Goal: Navigation & Orientation: Go to known website

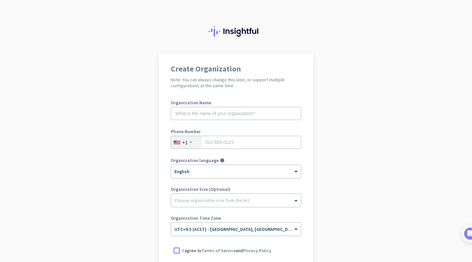
scroll to position [75, 0]
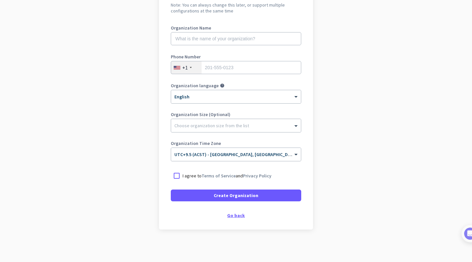
click at [236, 217] on div "Go back" at bounding box center [236, 215] width 131 height 5
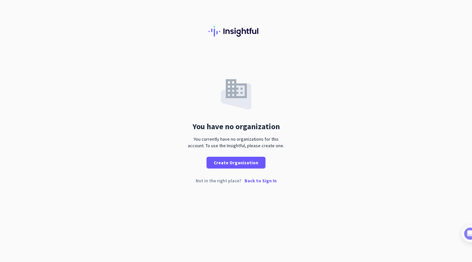
click at [268, 181] on p "Back to Sign In" at bounding box center [261, 180] width 32 height 5
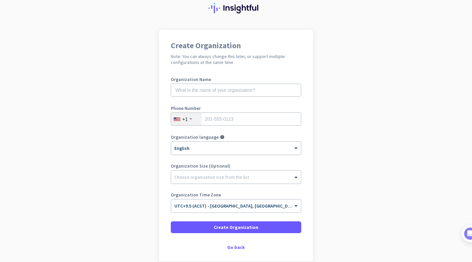
scroll to position [26, 0]
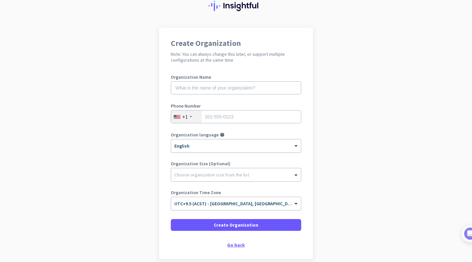
click at [232, 243] on div "Go back" at bounding box center [236, 245] width 131 height 5
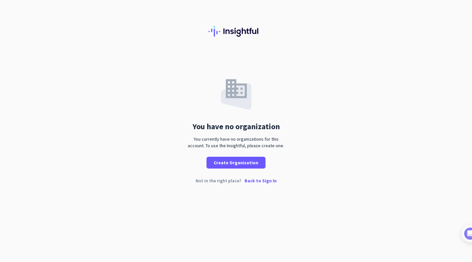
click at [265, 183] on p "Back to Sign In" at bounding box center [261, 180] width 32 height 5
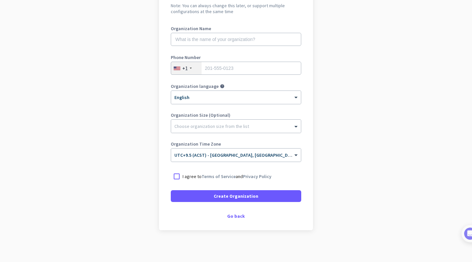
scroll to position [75, 0]
click at [229, 218] on div "Go back" at bounding box center [236, 215] width 131 height 5
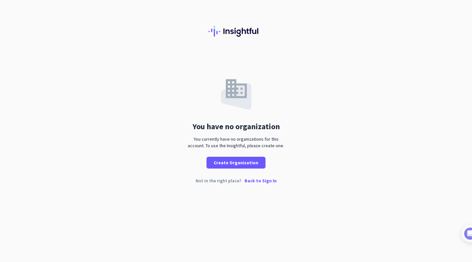
click at [268, 181] on p "Back to Sign In" at bounding box center [261, 180] width 32 height 5
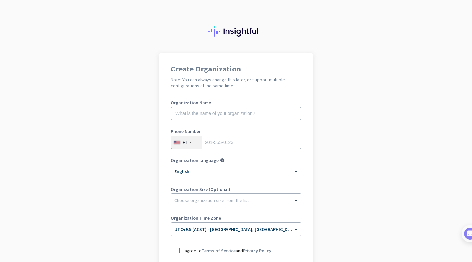
scroll to position [75, 0]
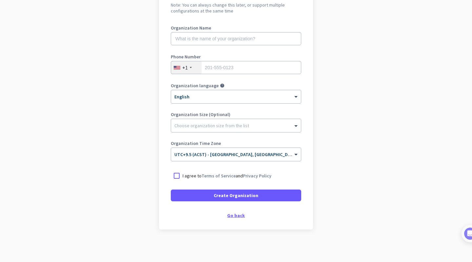
click at [233, 214] on div "Go back" at bounding box center [236, 215] width 131 height 5
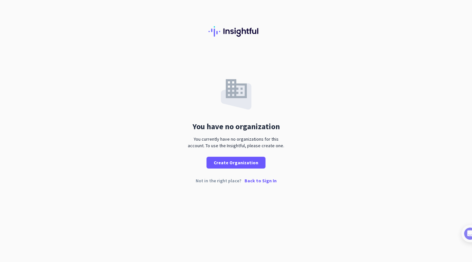
click at [267, 179] on p "Back to Sign In" at bounding box center [261, 180] width 32 height 5
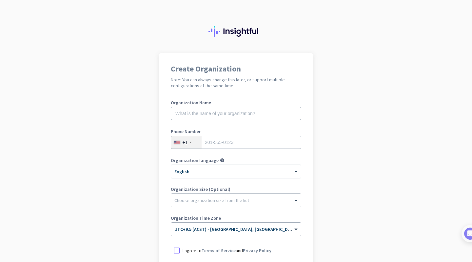
scroll to position [75, 0]
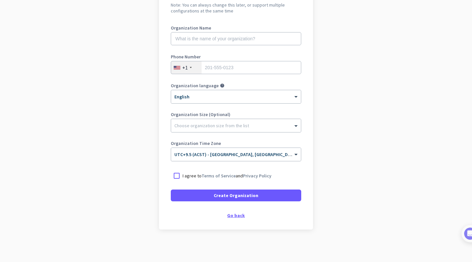
click at [236, 213] on div "Go back" at bounding box center [236, 215] width 131 height 5
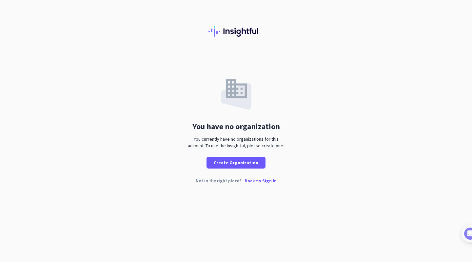
click at [266, 181] on p "Back to Sign In" at bounding box center [261, 180] width 32 height 5
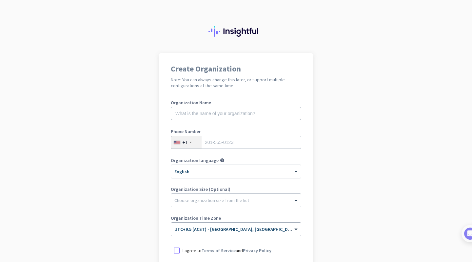
scroll to position [75, 0]
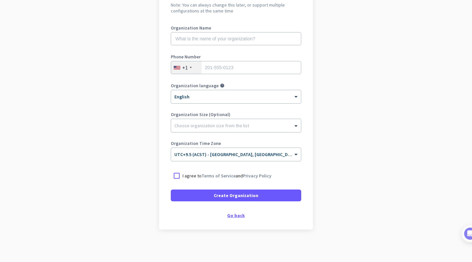
click at [233, 215] on div "Go back" at bounding box center [236, 215] width 131 height 5
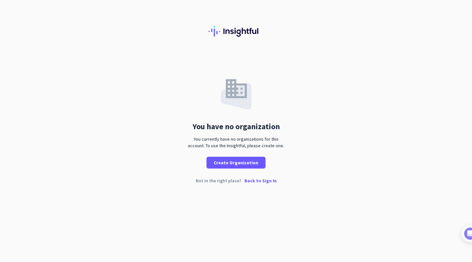
click at [262, 180] on p "Back to Sign In" at bounding box center [261, 180] width 32 height 5
